Goal: Information Seeking & Learning: Learn about a topic

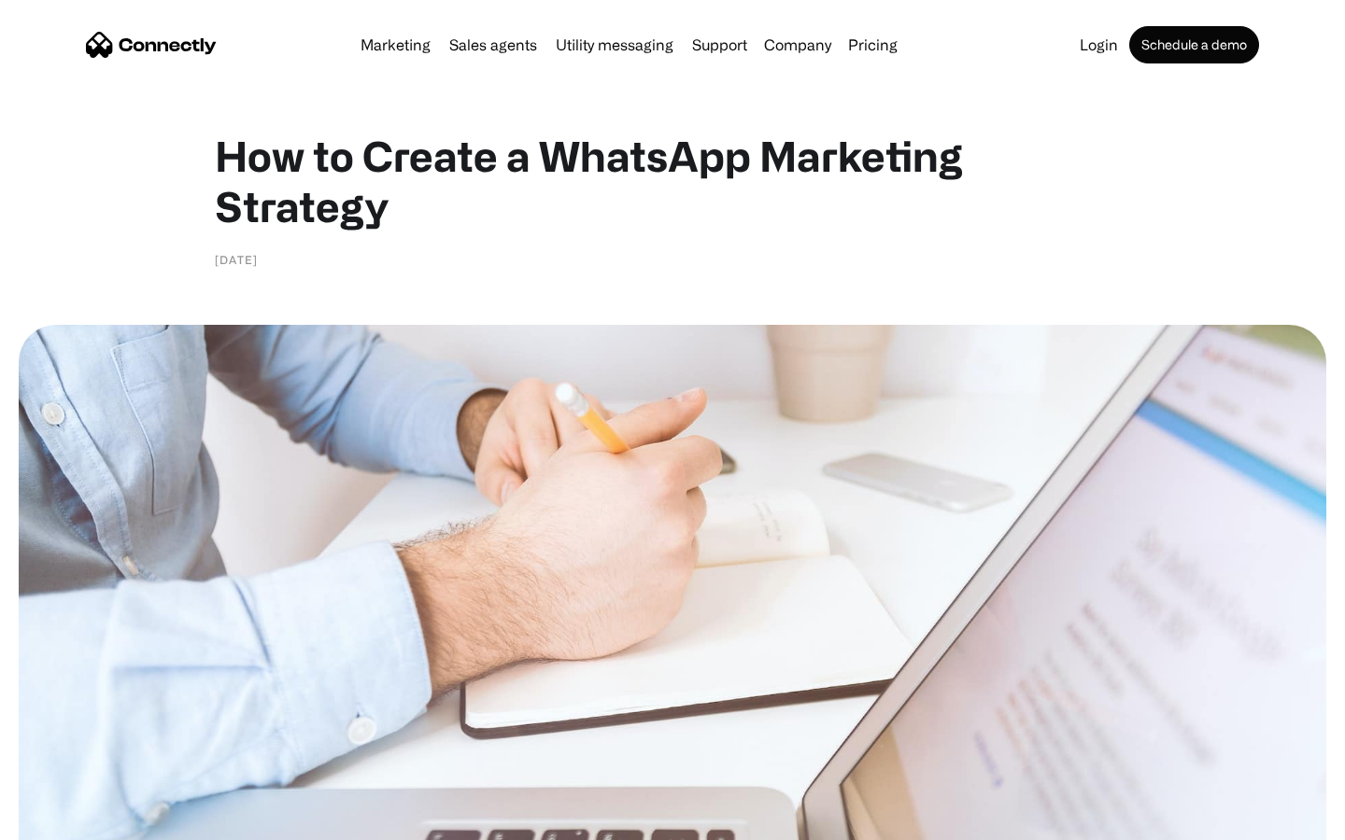
scroll to position [5058, 0]
